Goal: Navigation & Orientation: Find specific page/section

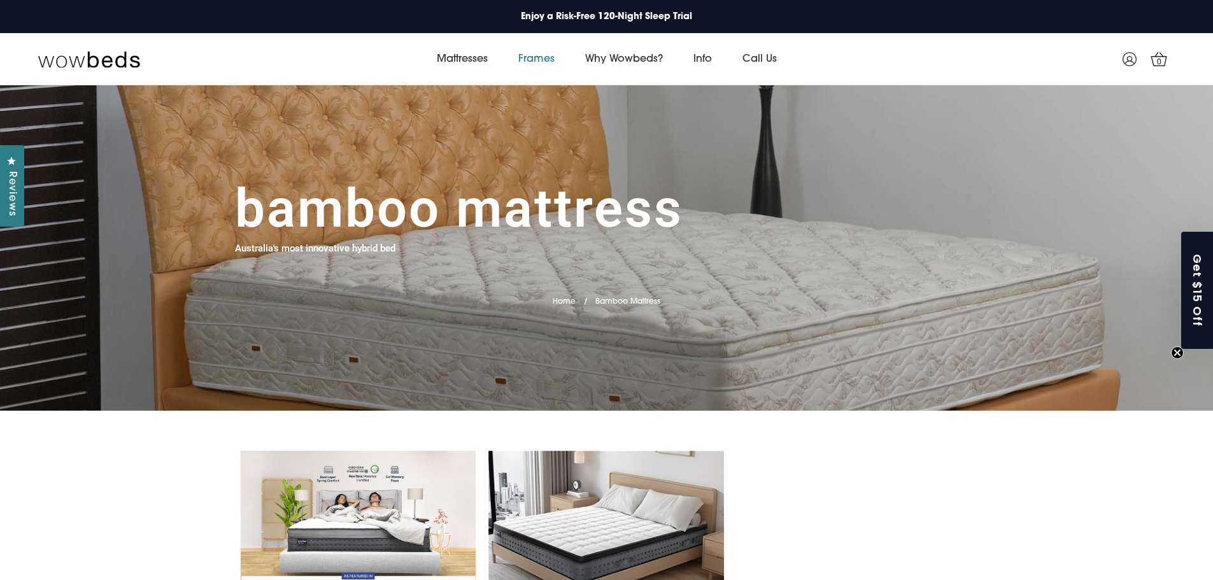
click at [539, 60] on link "Frames" at bounding box center [536, 59] width 67 height 36
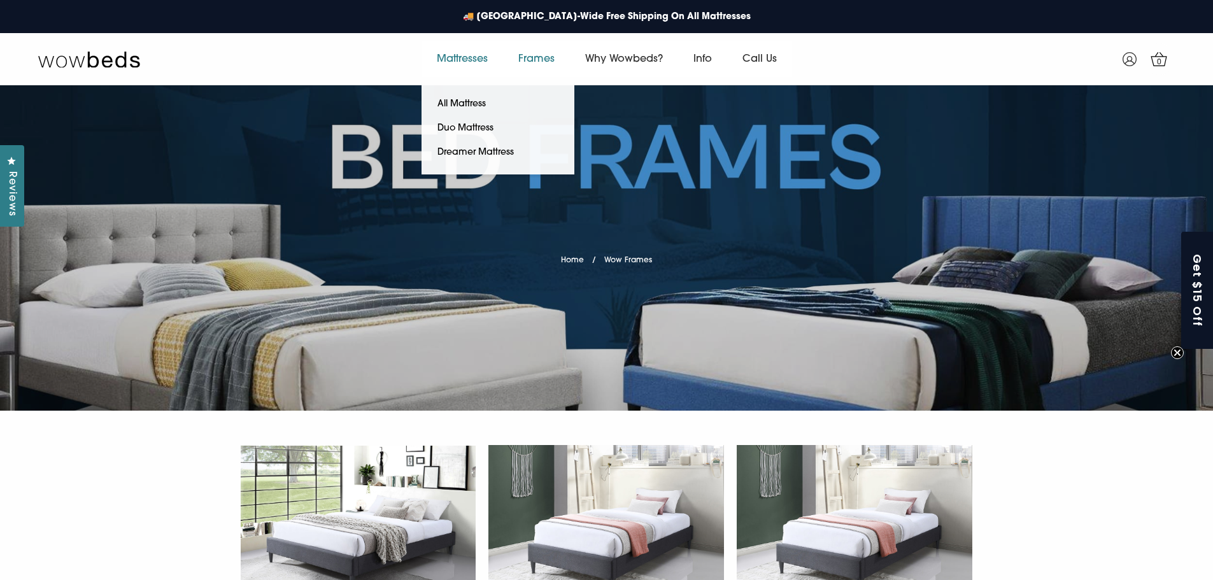
click at [476, 55] on link "Mattresses" at bounding box center [463, 59] width 82 height 36
click at [474, 99] on link "All Mattress" at bounding box center [462, 104] width 80 height 24
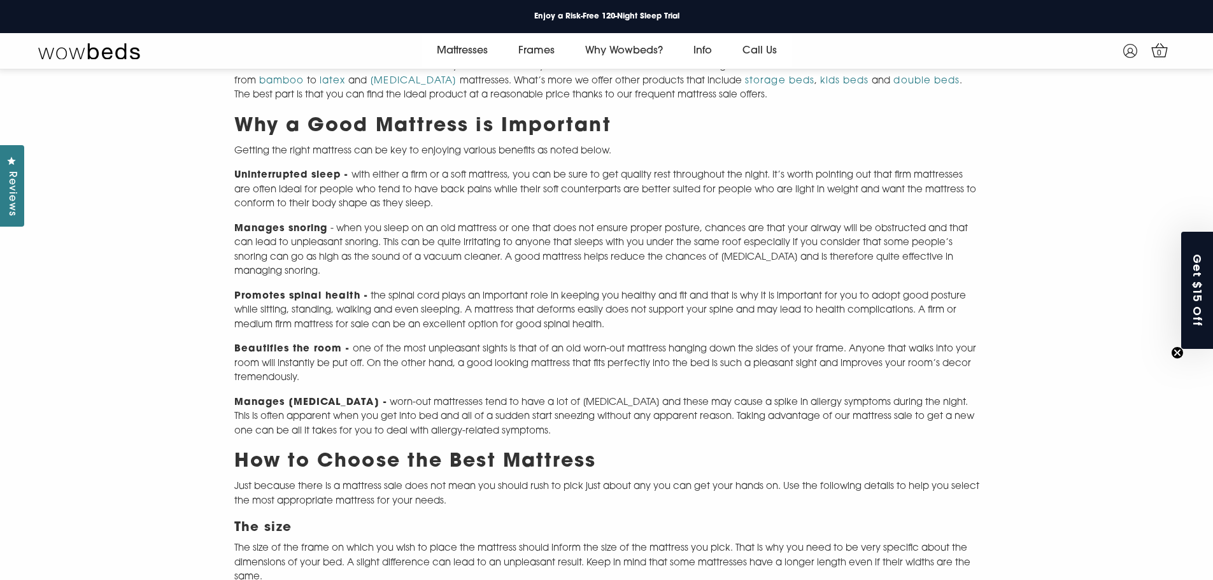
scroll to position [892, 0]
